Goal: Transaction & Acquisition: Purchase product/service

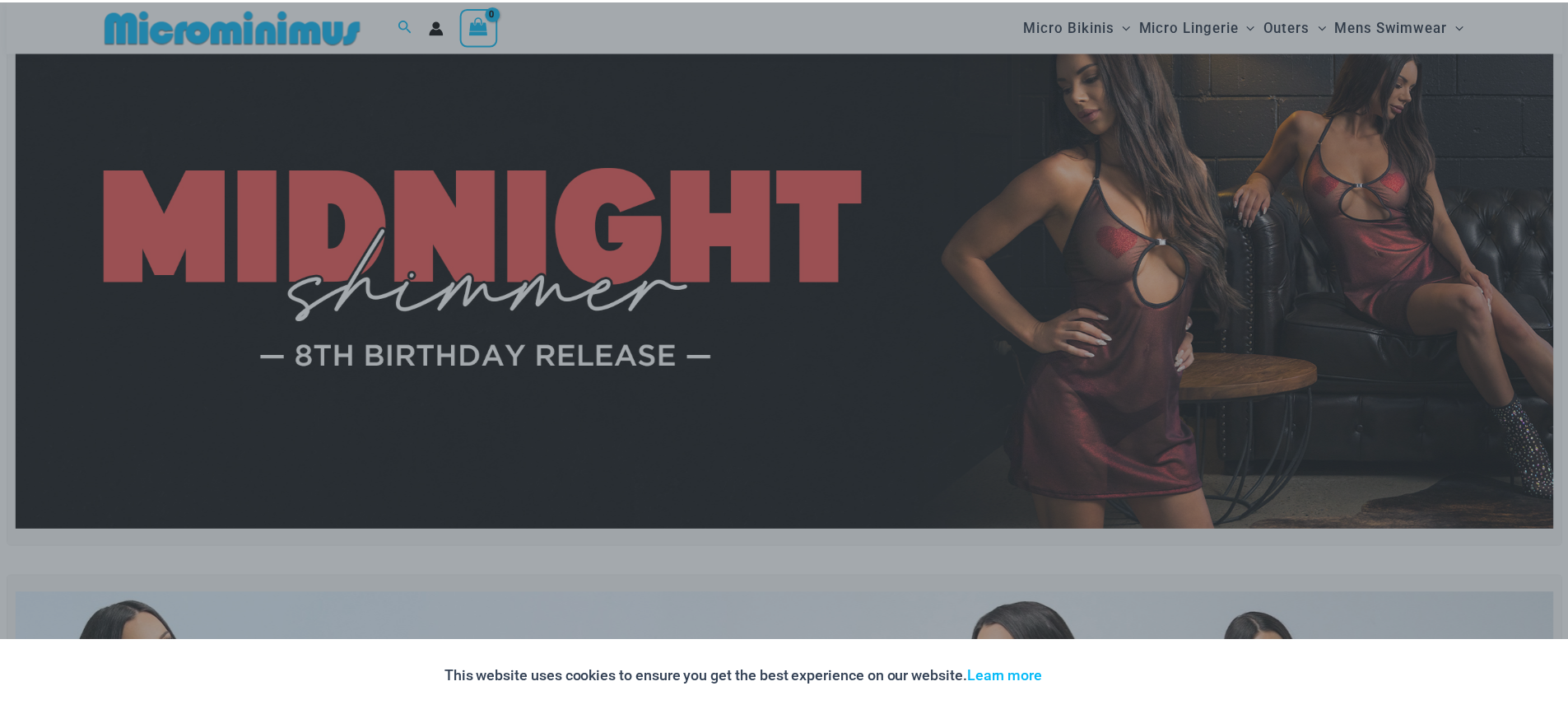
scroll to position [69, 0]
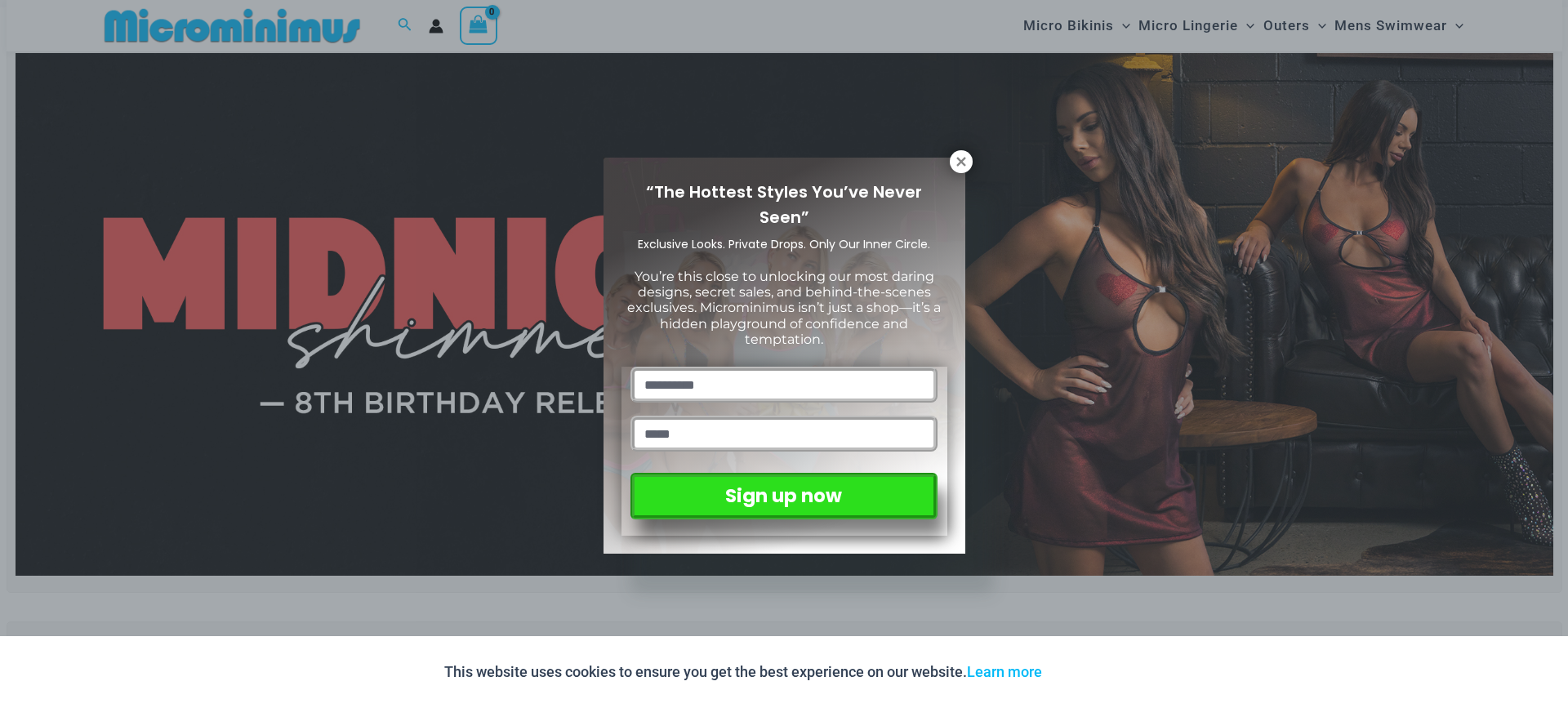
click at [948, 170] on div "“The Hottest Styles You’ve Never Seen” Exclusive Looks. Private Drops. Only Our…" at bounding box center [784, 355] width 362 height 396
click at [957, 171] on button at bounding box center [961, 161] width 23 height 23
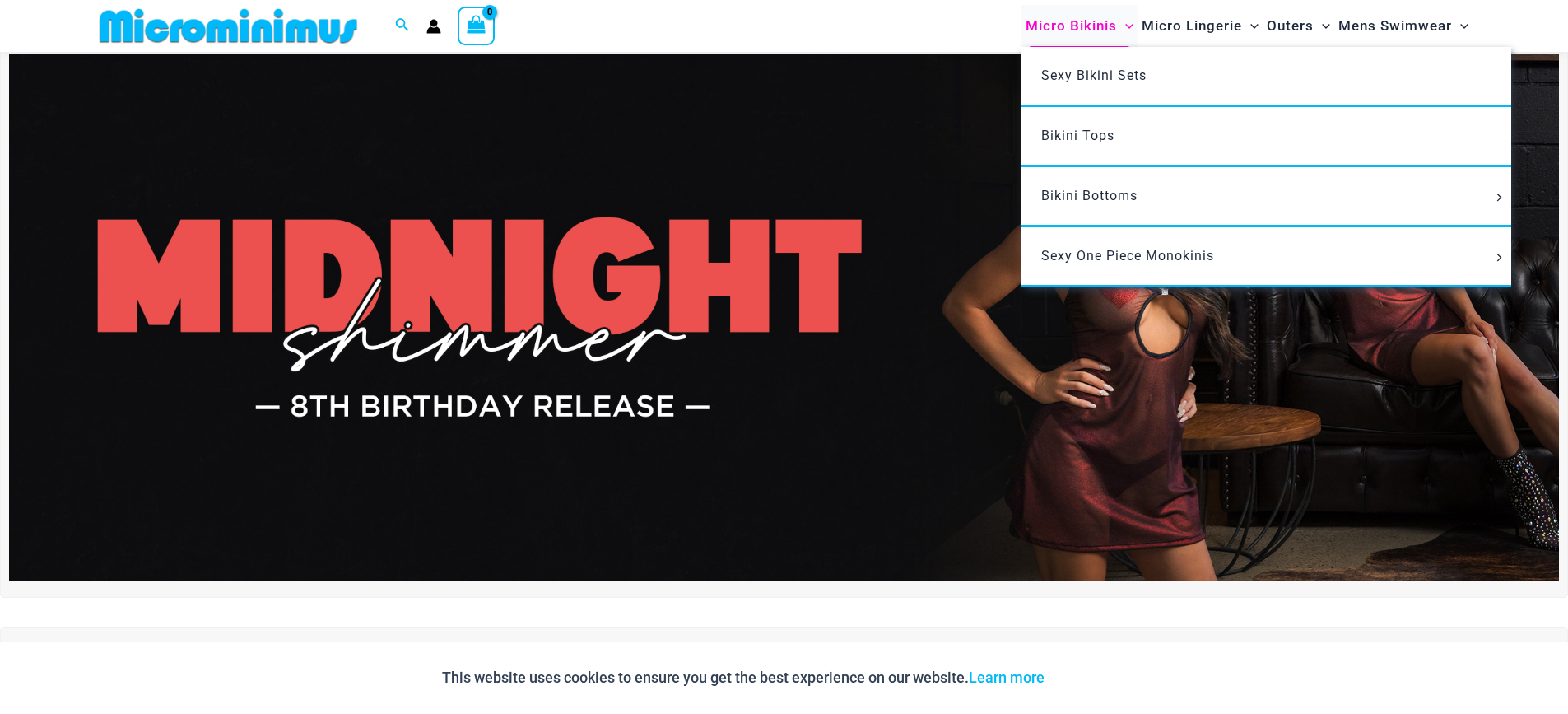
click at [1110, 28] on span "Micro Bikinis" at bounding box center [1071, 25] width 91 height 42
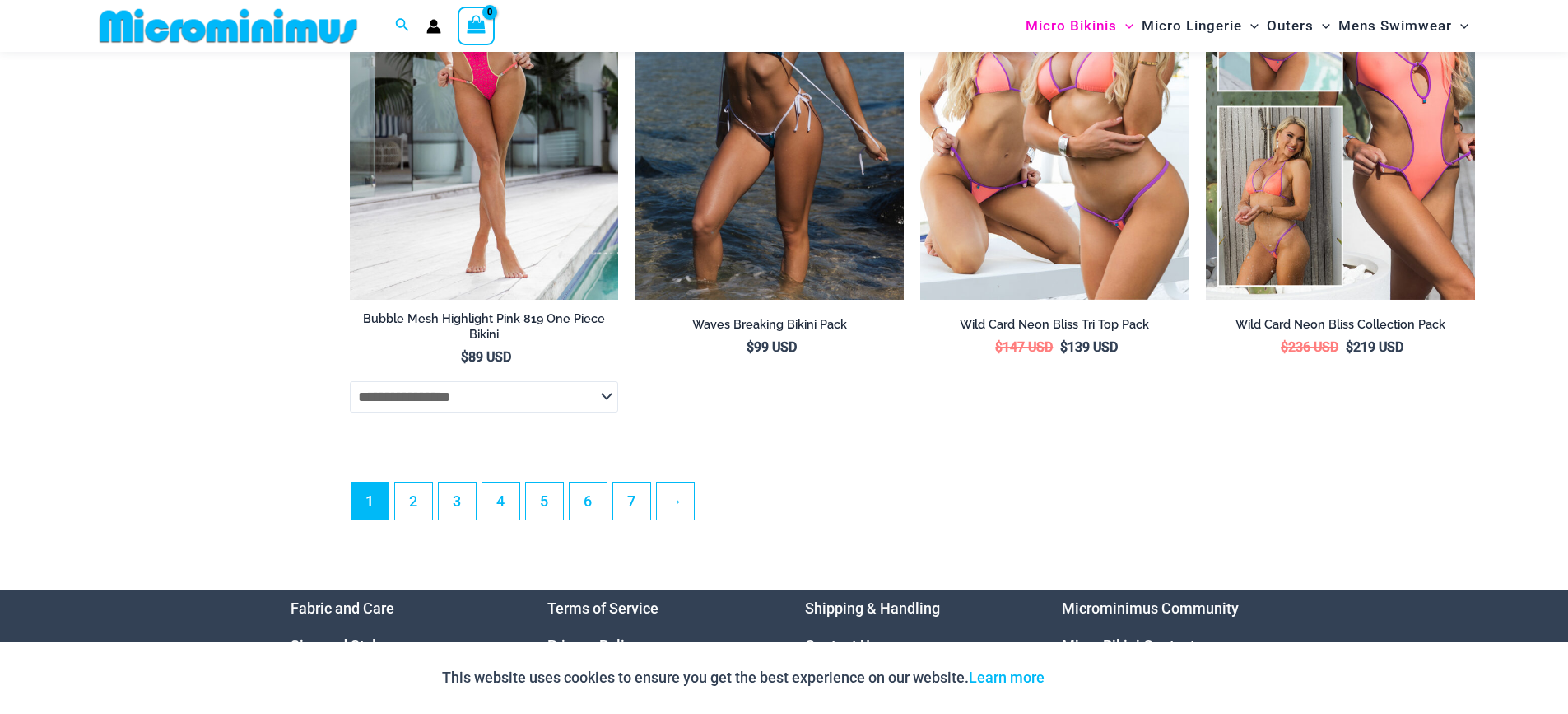
scroll to position [4605, 0]
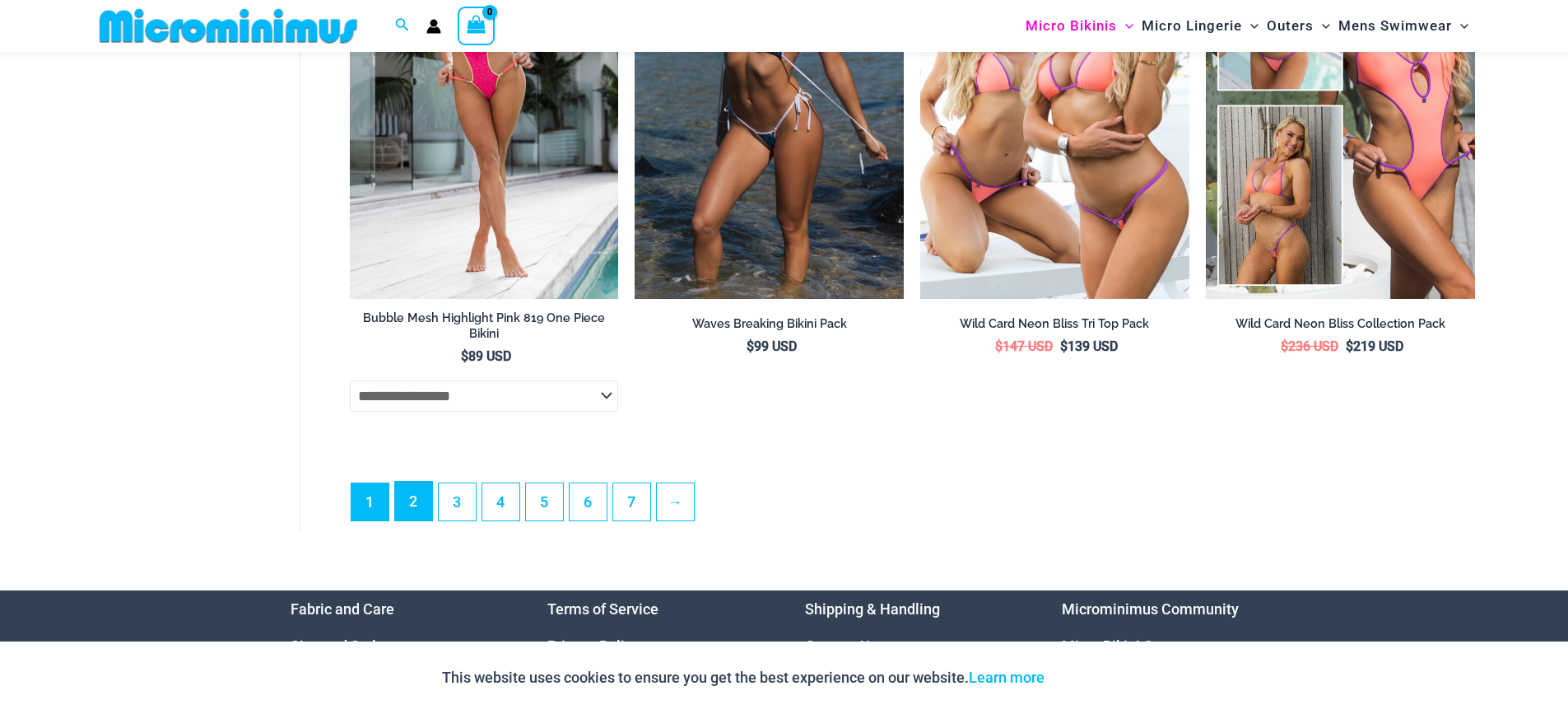
click at [419, 520] on link "2" at bounding box center [414, 501] width 37 height 39
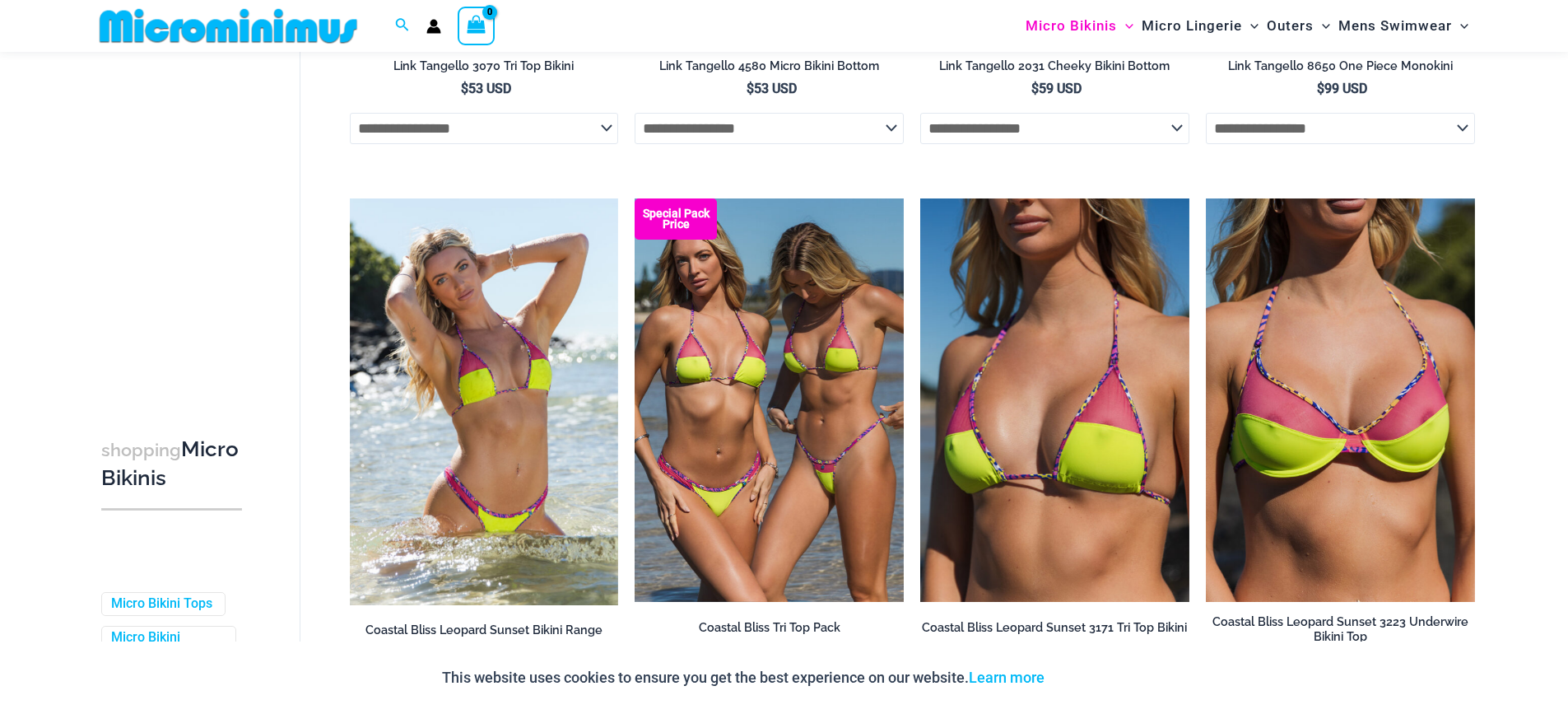
scroll to position [1726, 0]
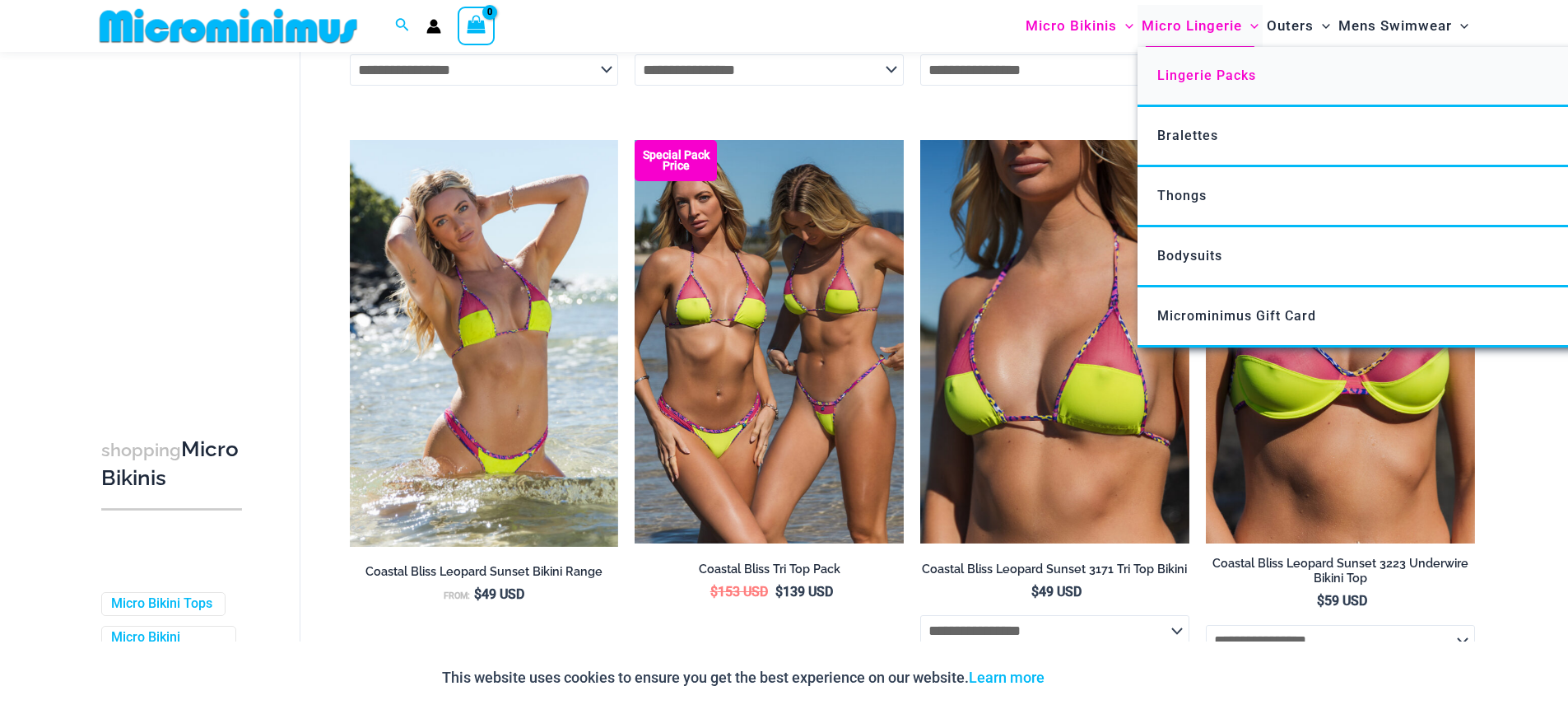
click at [1196, 74] on span "Lingerie Packs" at bounding box center [1206, 75] width 99 height 16
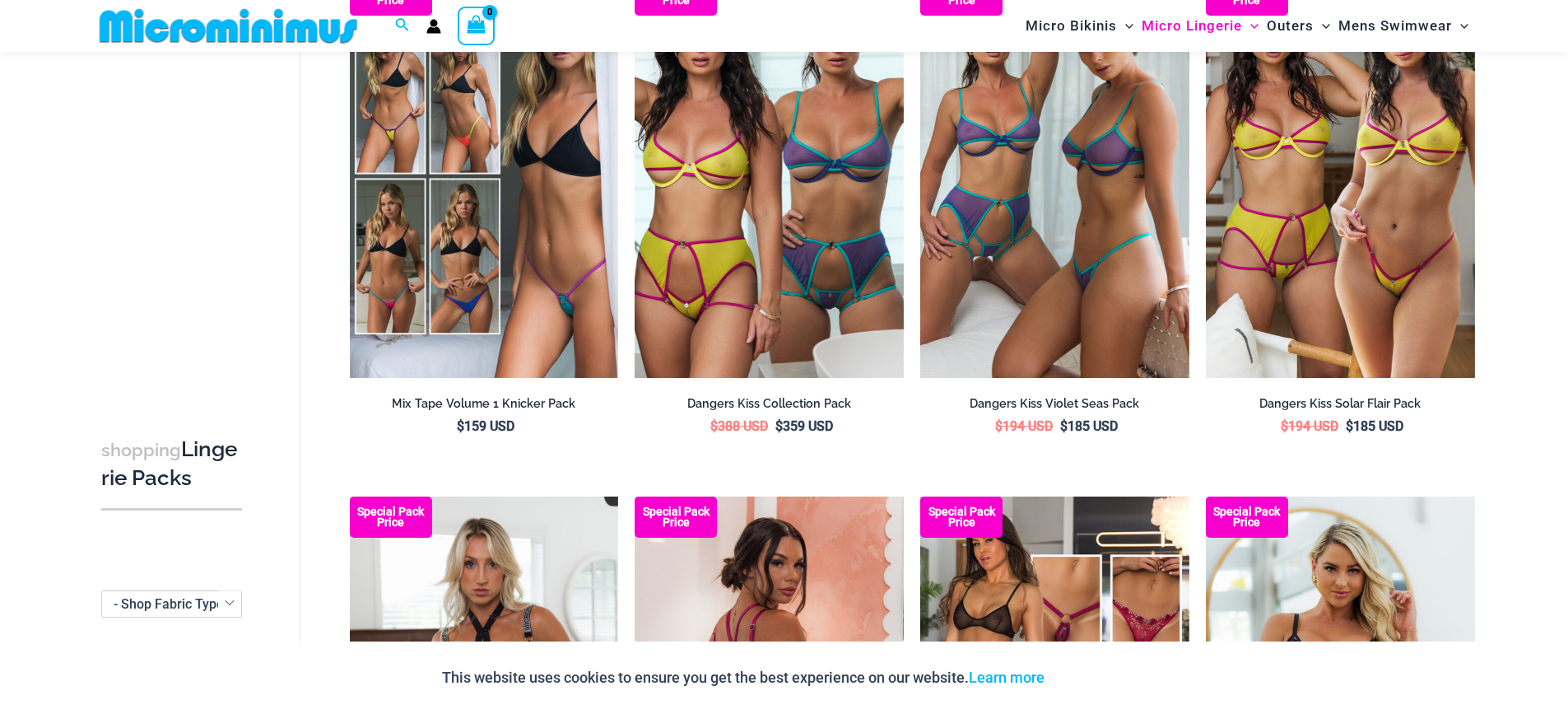
scroll to position [1222, 0]
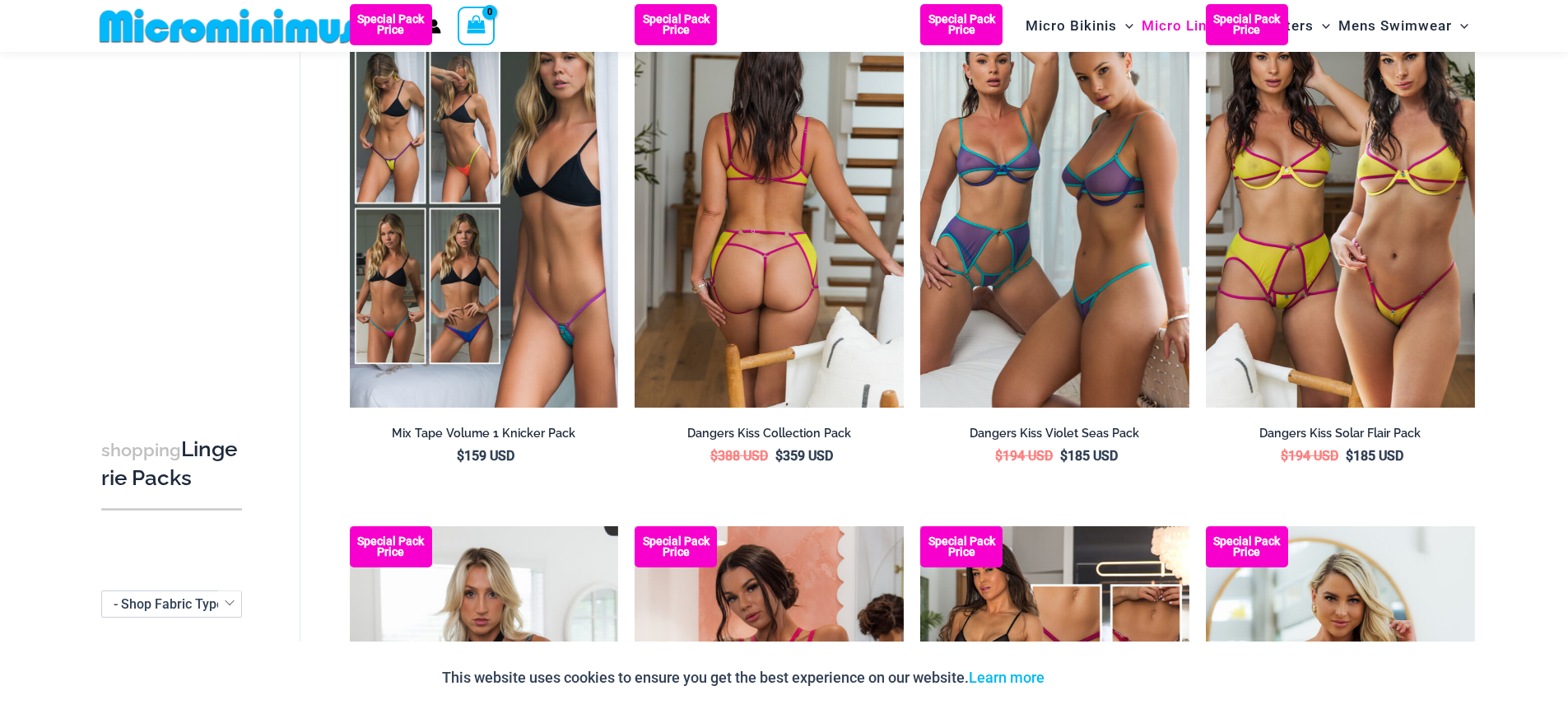
click at [826, 284] on img at bounding box center [768, 205] width 269 height 404
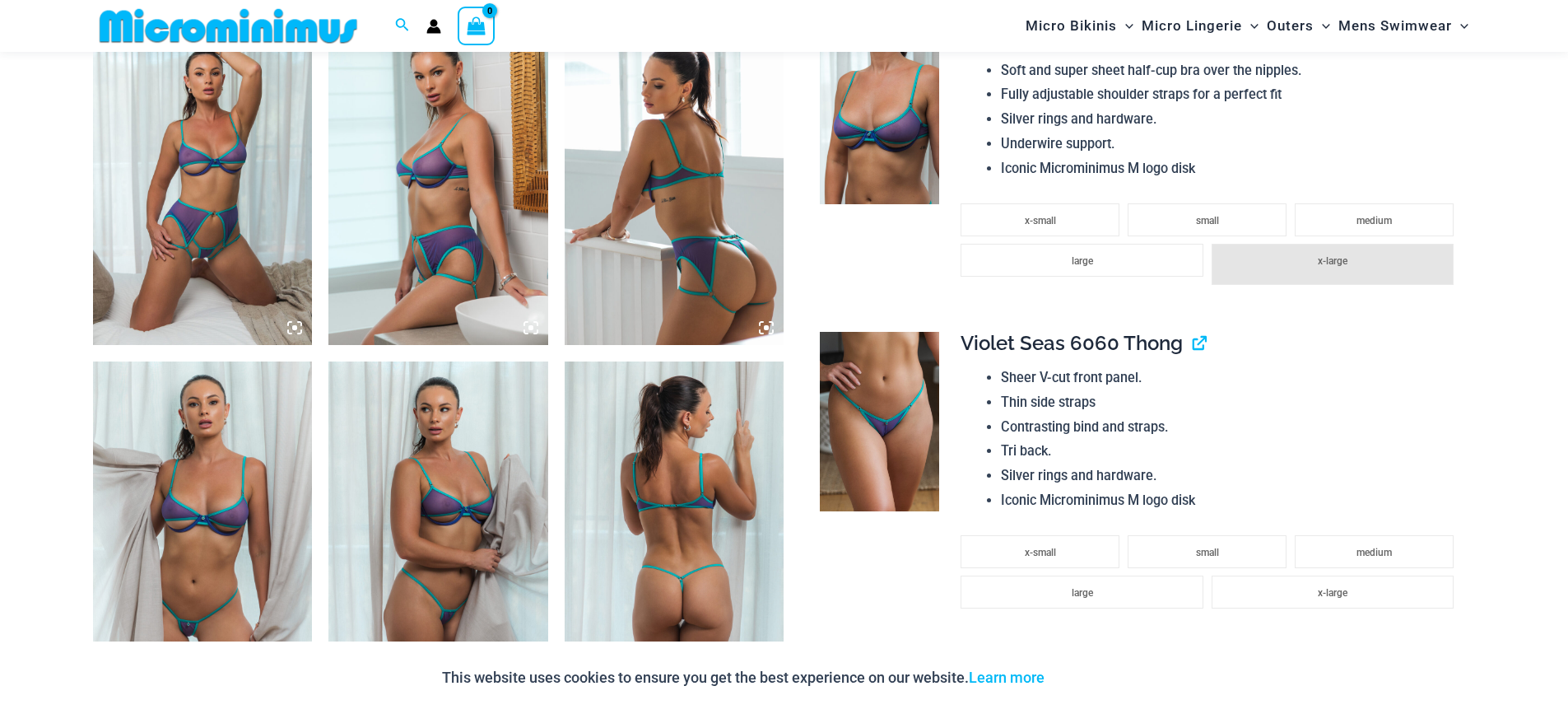
scroll to position [1894, 0]
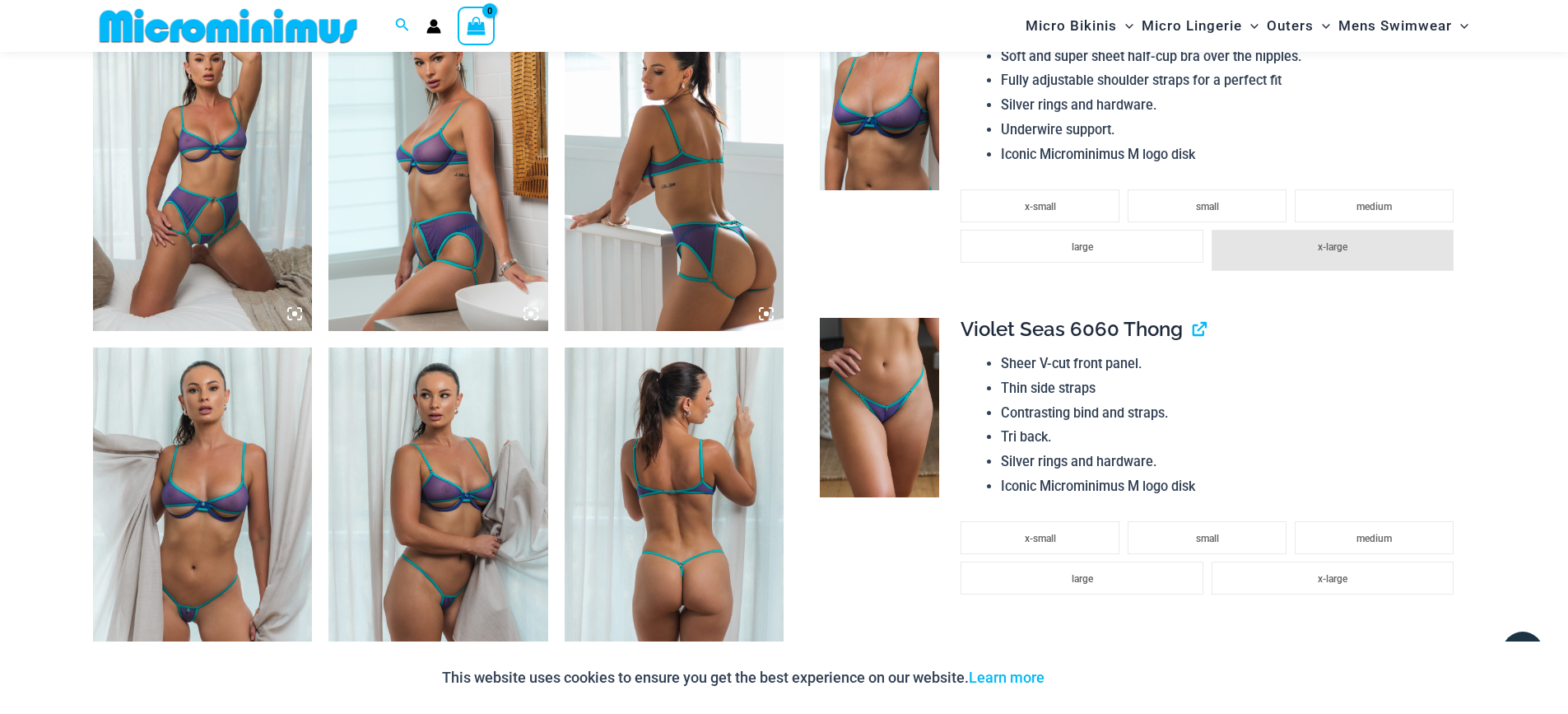
click at [752, 277] on img at bounding box center [674, 166] width 220 height 330
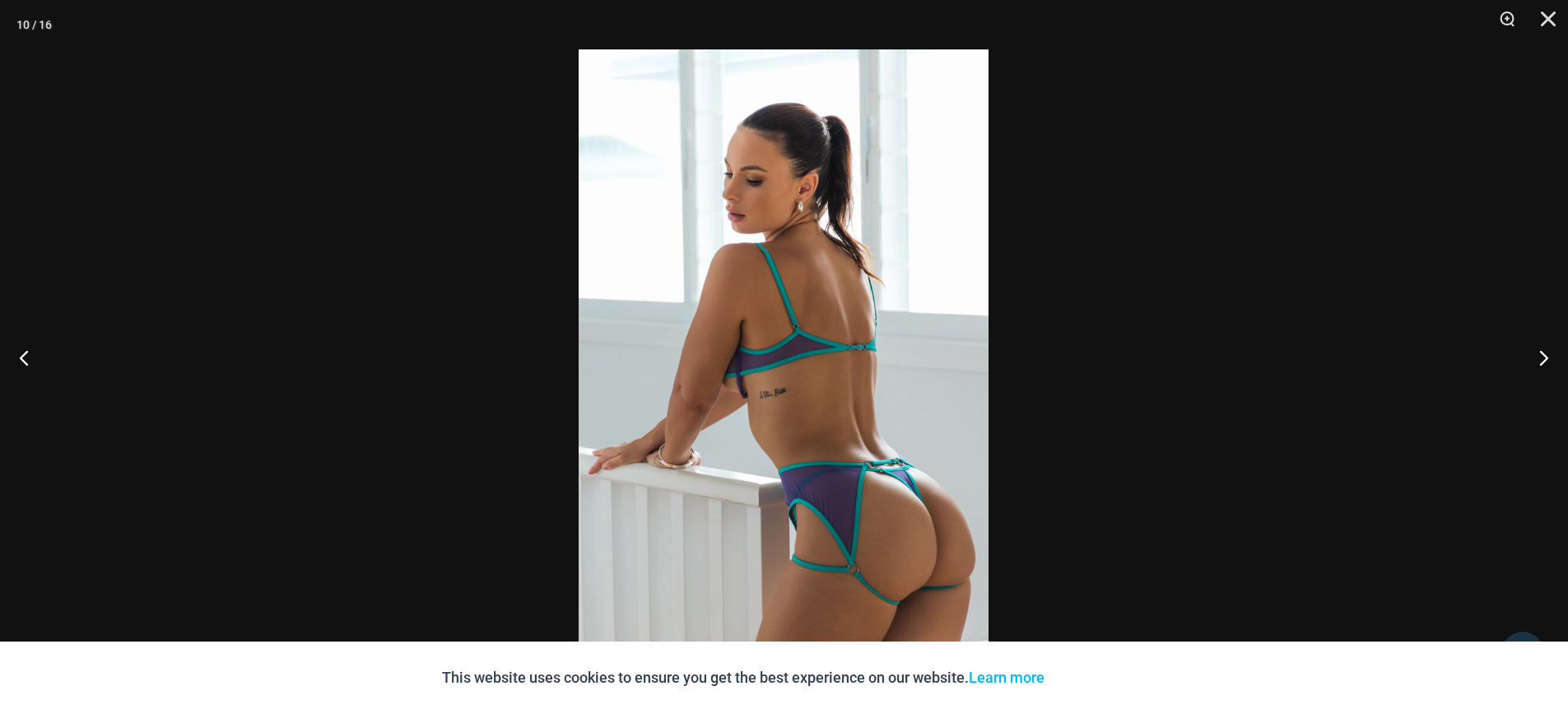
click at [768, 335] on img at bounding box center [784, 357] width 410 height 615
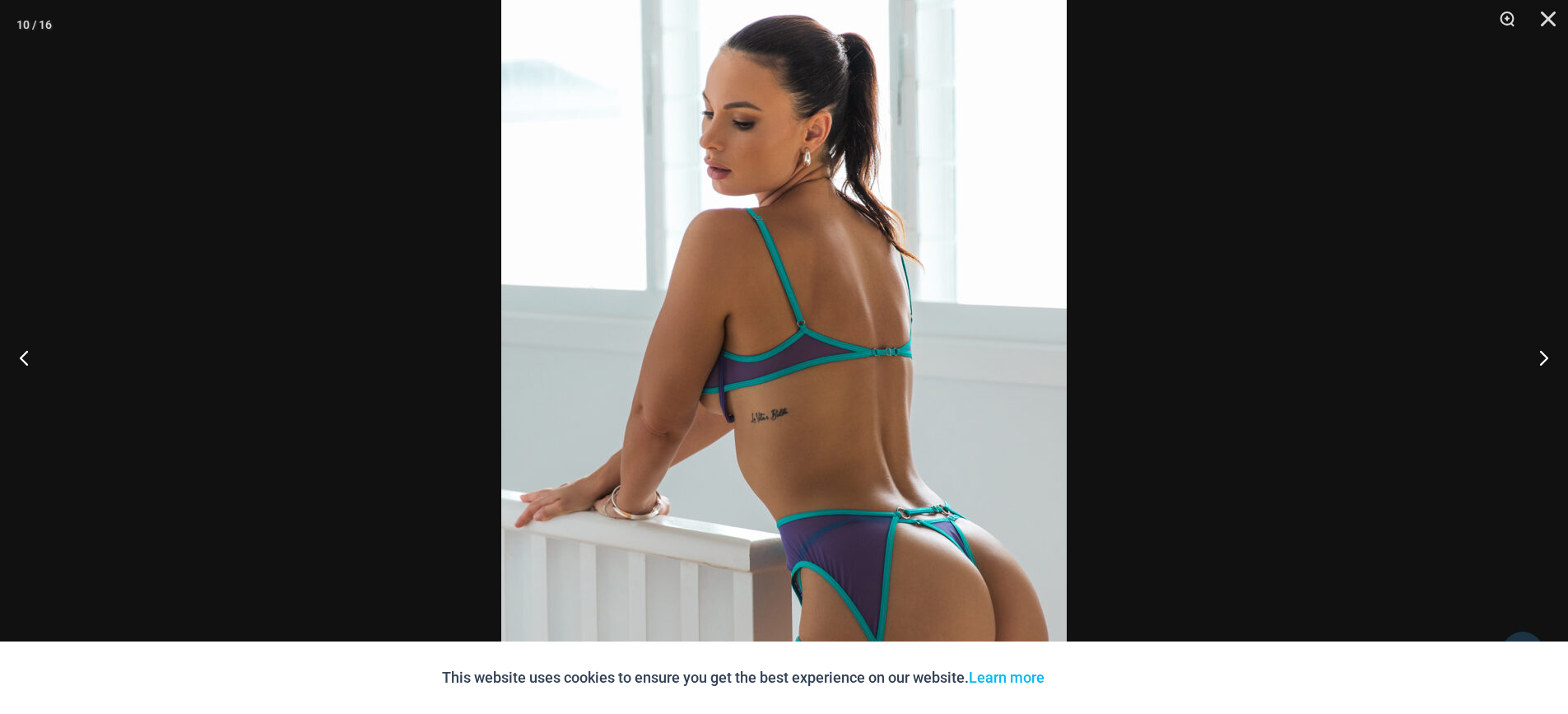
click at [768, 335] on img at bounding box center [784, 366] width 565 height 848
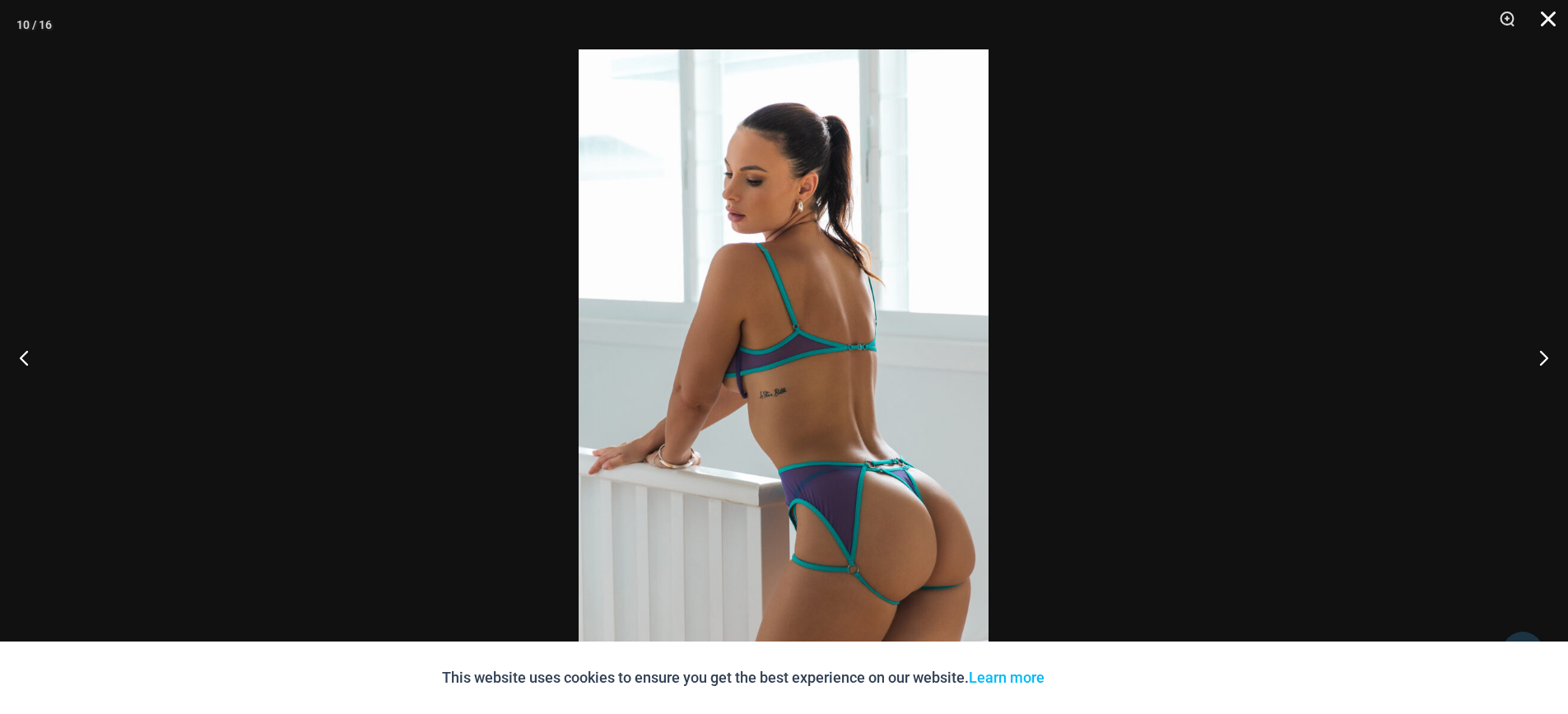
click at [1544, 18] on button "Close" at bounding box center [1542, 24] width 42 height 49
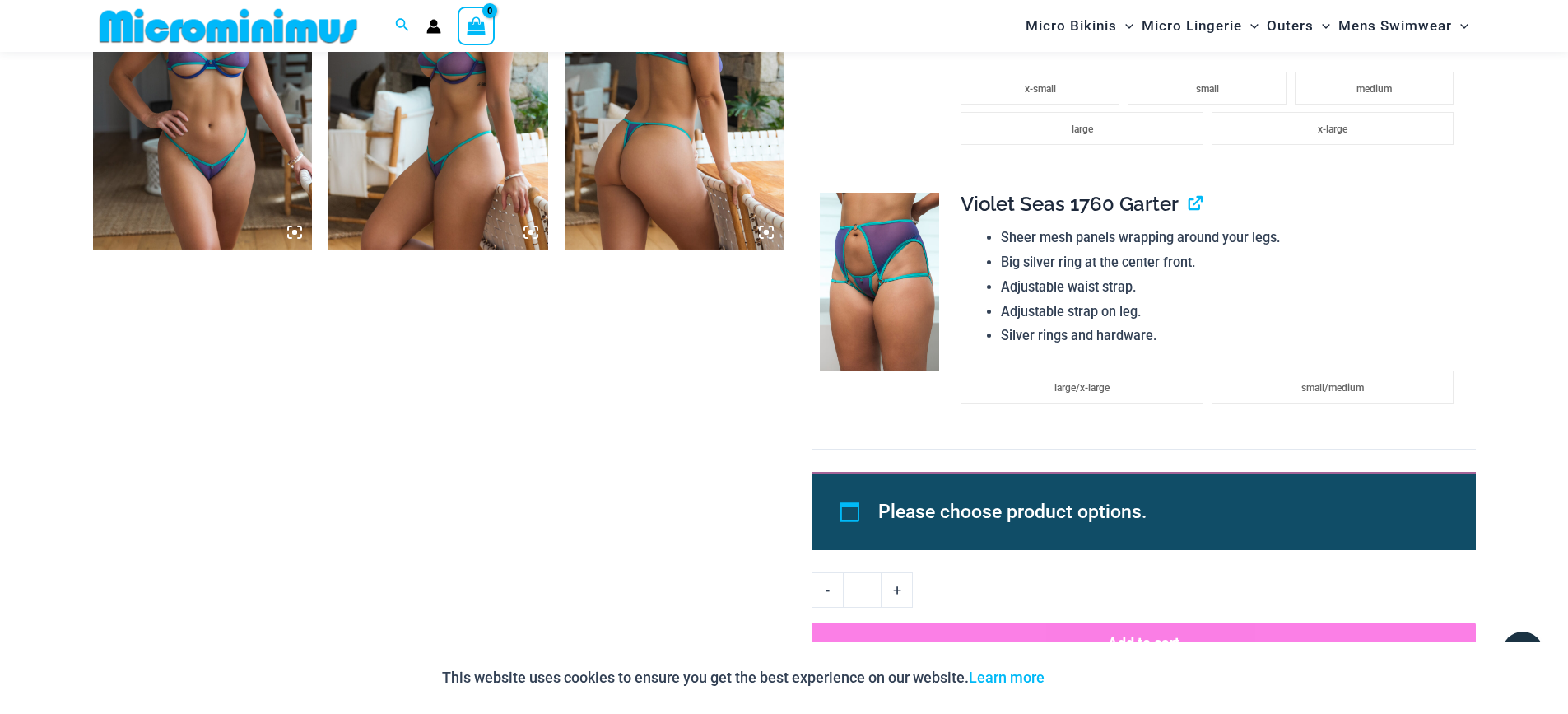
scroll to position [2800, 0]
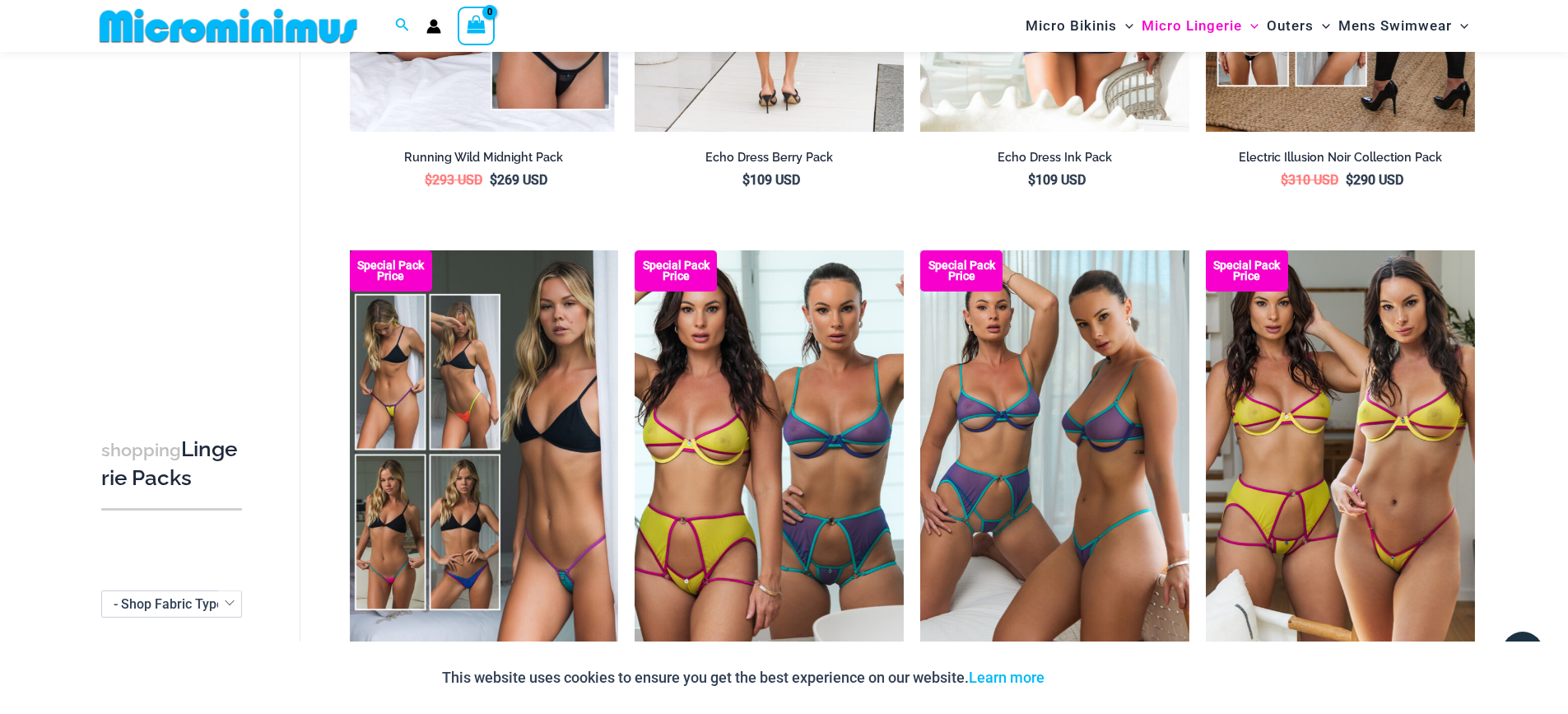
scroll to position [959, 0]
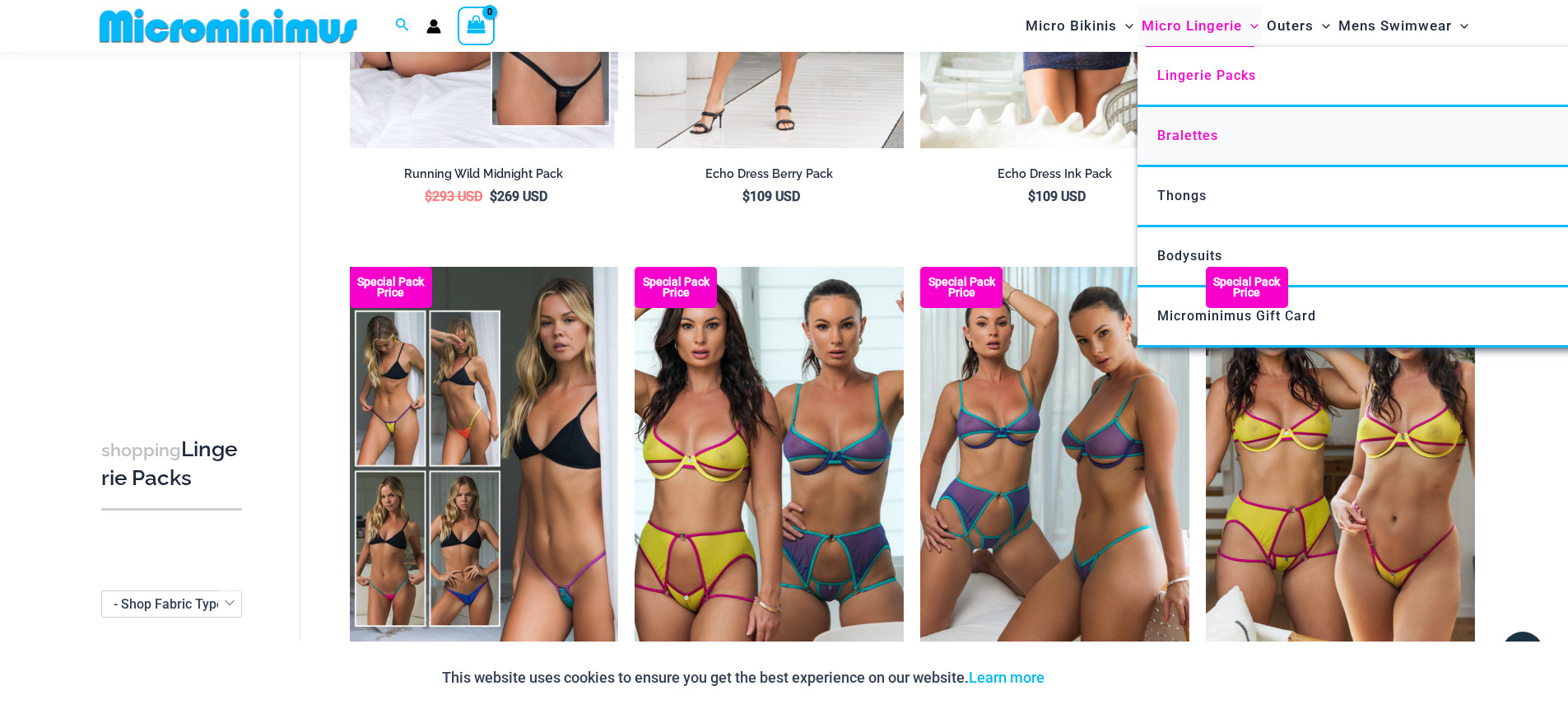
click at [1188, 154] on link "Bralettes" at bounding box center [1382, 137] width 489 height 60
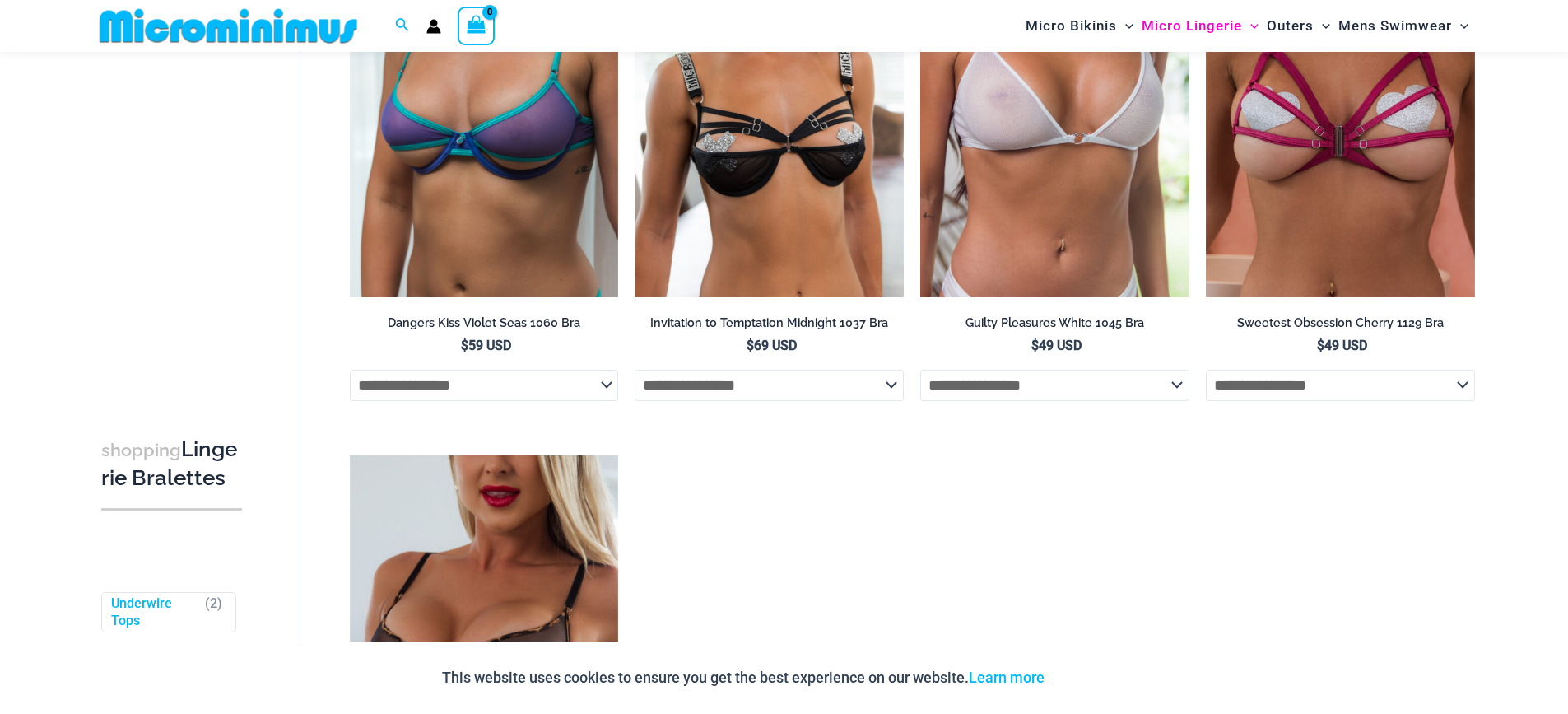
scroll to position [1222, 0]
